Goal: Check status: Check status

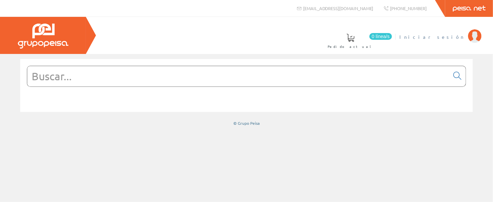
click at [449, 38] on span "Iniciar sesión" at bounding box center [431, 36] width 65 height 7
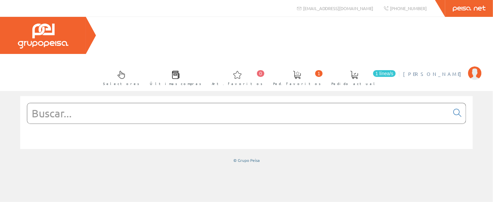
click at [450, 65] on li "Beatriz Vinuesa Mora Mi cuenta Mis datos Mis ofertas Mis pedidos Mis albaranes …" at bounding box center [441, 78] width 81 height 26
click at [452, 70] on span "Beatriz Vinuesa Mora" at bounding box center [434, 73] width 62 height 7
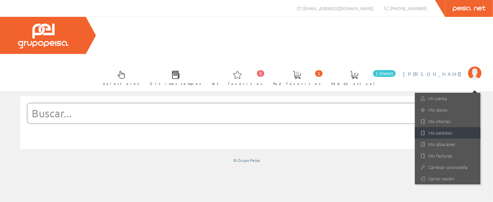
click at [446, 127] on link "Mis pedidos" at bounding box center [448, 132] width 66 height 11
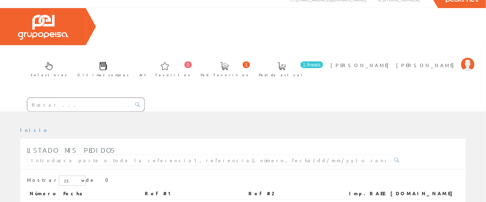
scroll to position [14, 0]
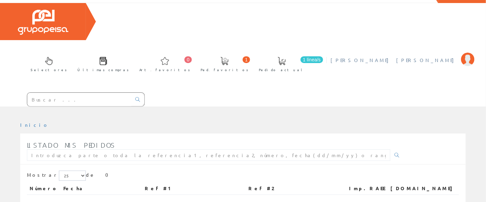
click at [446, 57] on span "[PERSON_NAME] [PERSON_NAME]" at bounding box center [393, 60] width 127 height 7
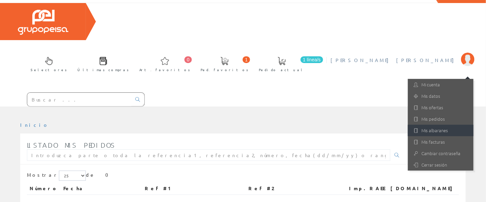
click at [438, 124] on link "Mis albaranes" at bounding box center [441, 129] width 66 height 11
